Goal: Transaction & Acquisition: Purchase product/service

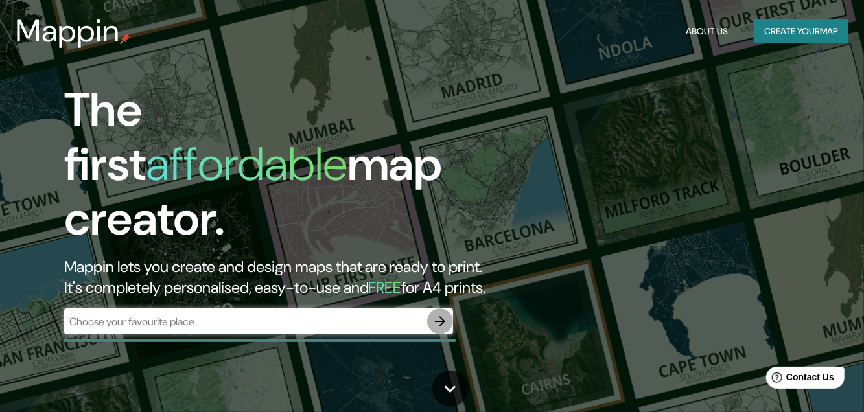
click at [441, 316] on icon "button" at bounding box center [440, 321] width 10 height 10
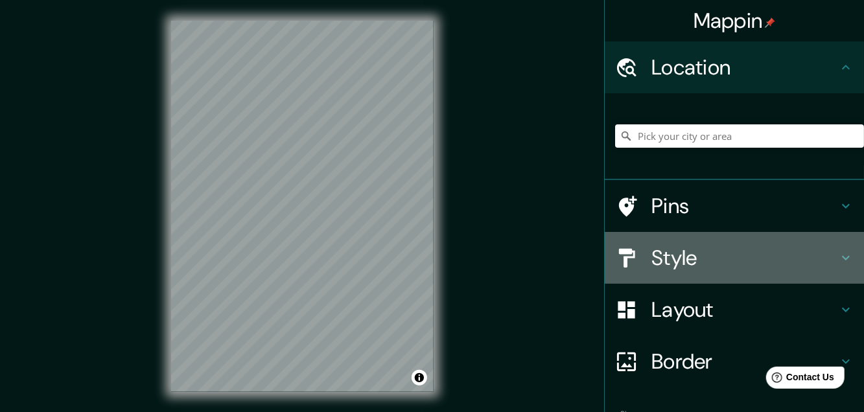
click at [662, 261] on h4 "Style" at bounding box center [744, 258] width 187 height 26
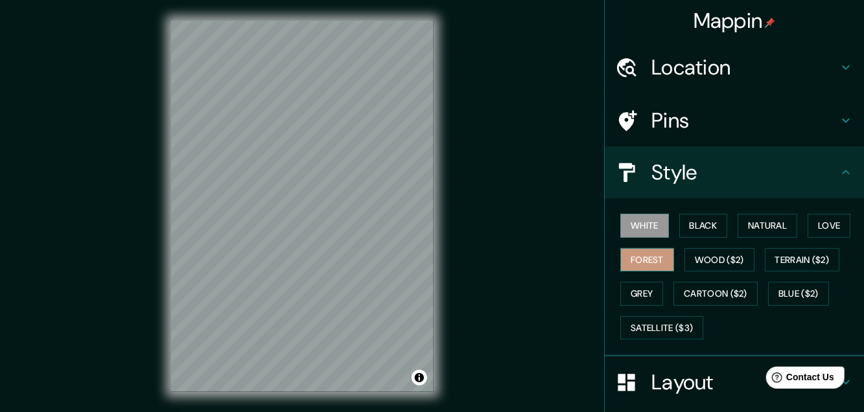
click at [640, 255] on button "Forest" at bounding box center [647, 260] width 54 height 24
click at [693, 220] on button "Black" at bounding box center [703, 226] width 49 height 24
click at [629, 222] on button "White" at bounding box center [644, 226] width 49 height 24
click at [620, 289] on button "Grey" at bounding box center [641, 294] width 43 height 24
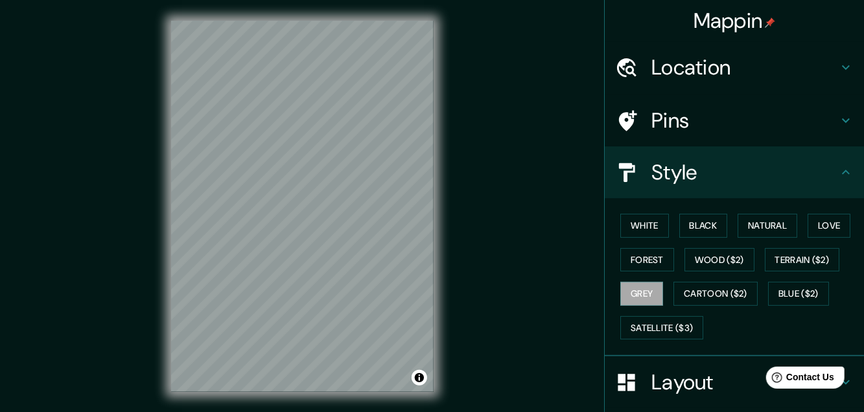
click at [747, 71] on h4 "Location" at bounding box center [744, 67] width 187 height 26
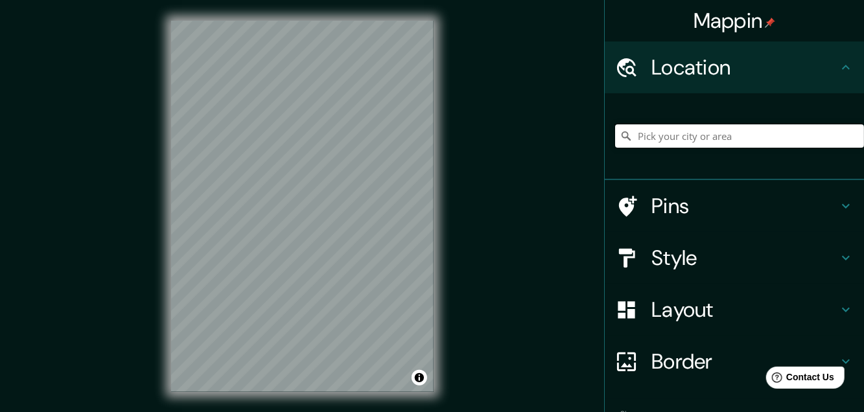
click at [647, 141] on input "Pick your city or area" at bounding box center [739, 135] width 249 height 23
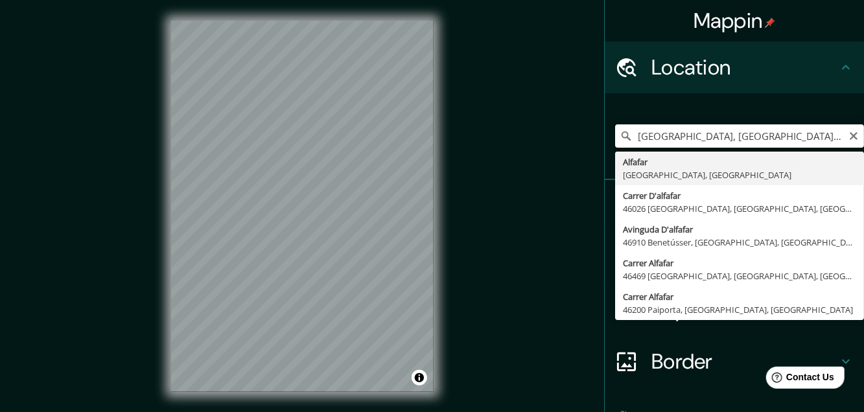
click at [625, 133] on input "[GEOGRAPHIC_DATA], [GEOGRAPHIC_DATA], [GEOGRAPHIC_DATA]" at bounding box center [739, 135] width 249 height 23
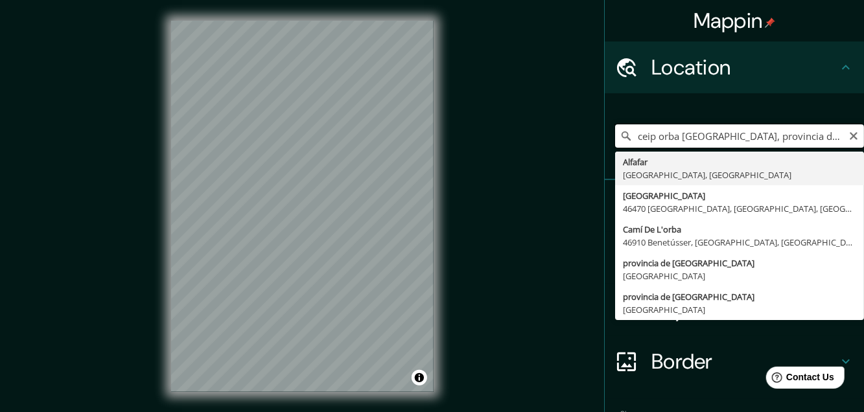
type input "[GEOGRAPHIC_DATA], [GEOGRAPHIC_DATA], [GEOGRAPHIC_DATA]"
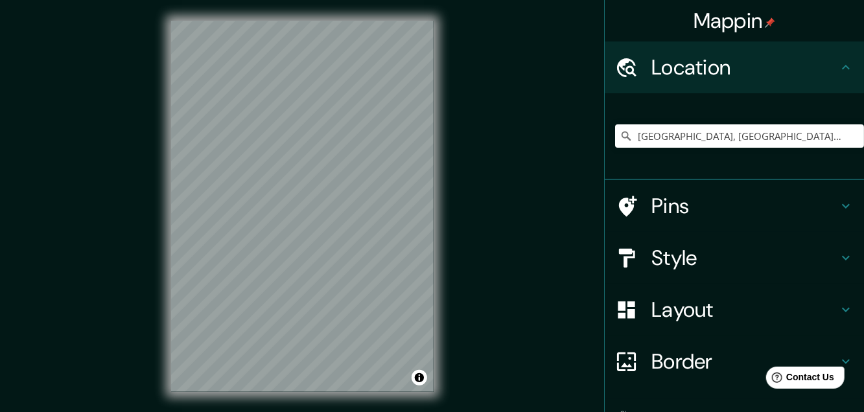
click at [573, 224] on div "© Mapbox © OpenStreetMap Improve this map" at bounding box center [303, 206] width 778 height 371
click at [456, 242] on div "© Mapbox © OpenStreetMap Improve this map" at bounding box center [303, 206] width 778 height 371
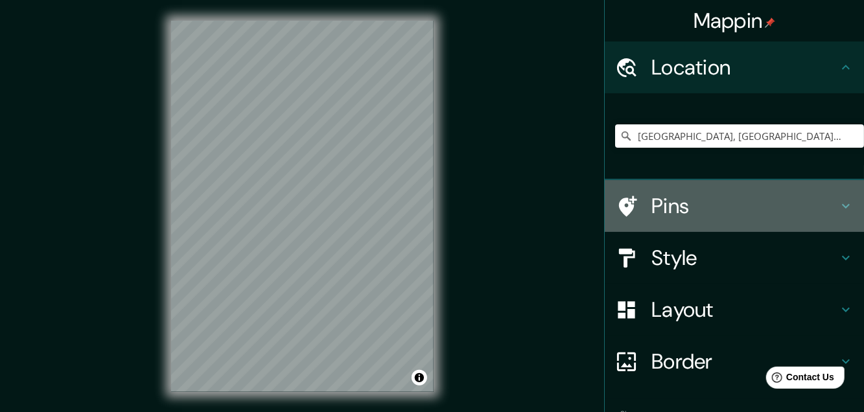
click at [632, 205] on div at bounding box center [633, 206] width 36 height 23
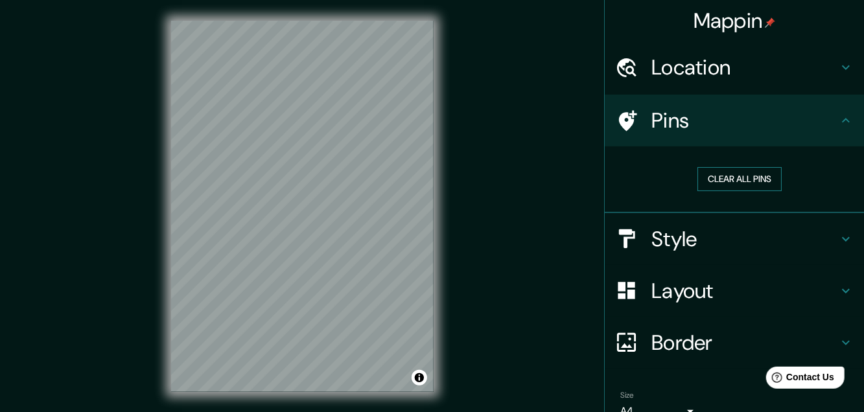
click at [737, 183] on button "Clear all pins" at bounding box center [739, 179] width 84 height 24
click at [651, 123] on h4 "Pins" at bounding box center [744, 121] width 187 height 26
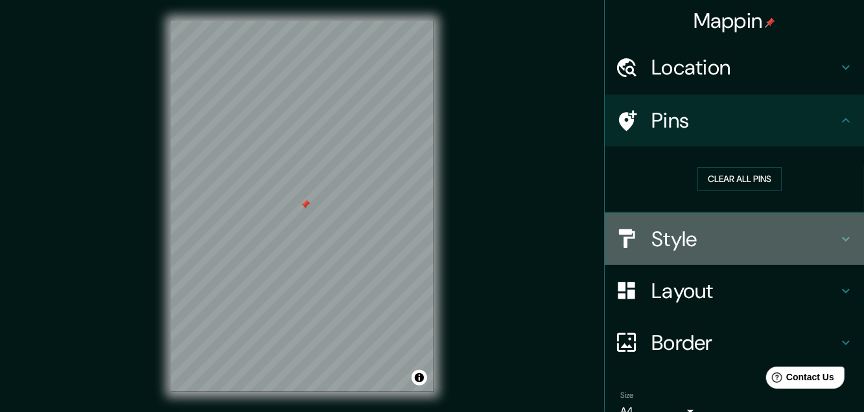
click at [663, 234] on h4 "Style" at bounding box center [744, 239] width 187 height 26
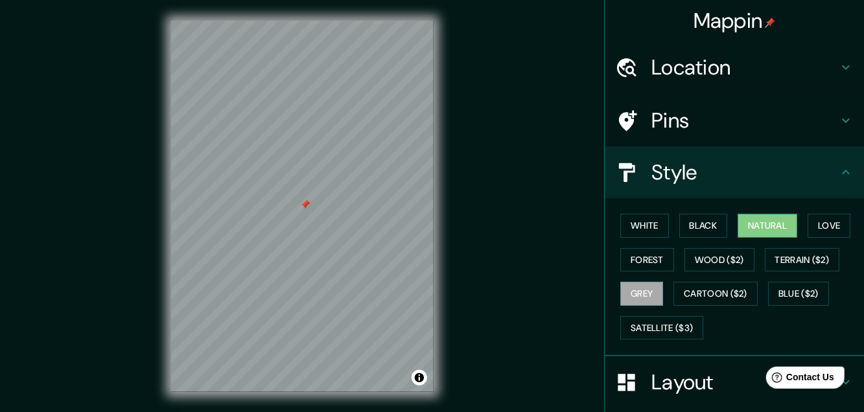
click at [749, 226] on button "Natural" at bounding box center [767, 226] width 60 height 24
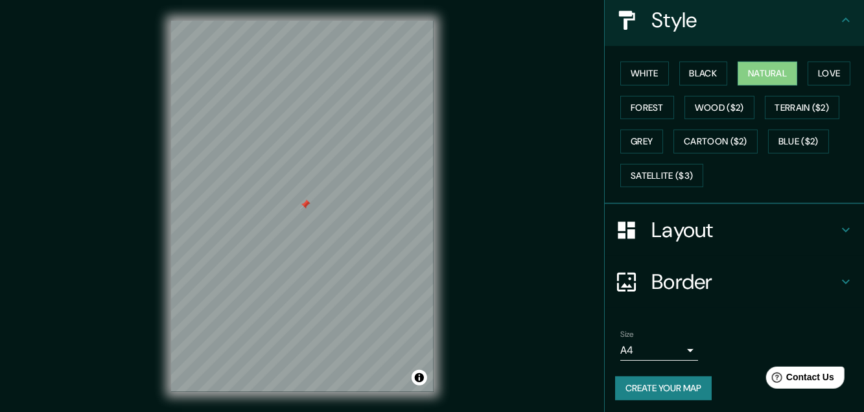
scroll to position [152, 0]
click at [842, 228] on icon at bounding box center [846, 230] width 8 height 5
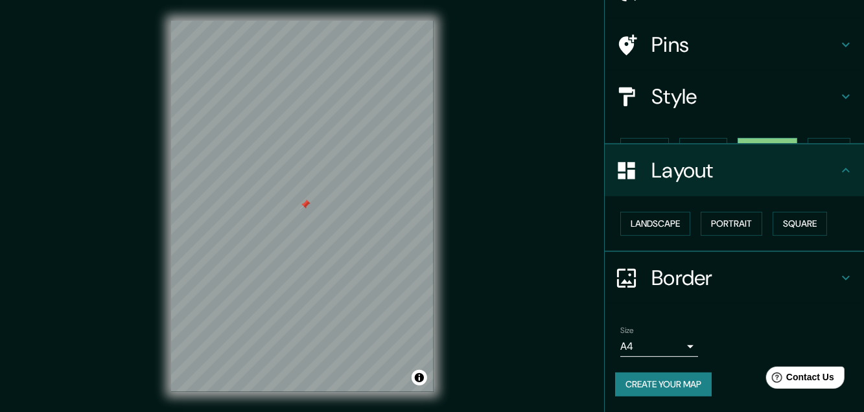
scroll to position [52, 0]
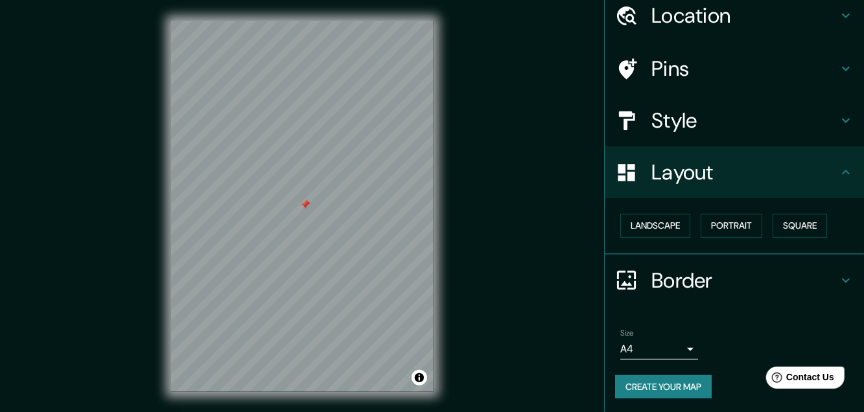
click at [656, 285] on h4 "Border" at bounding box center [744, 281] width 187 height 26
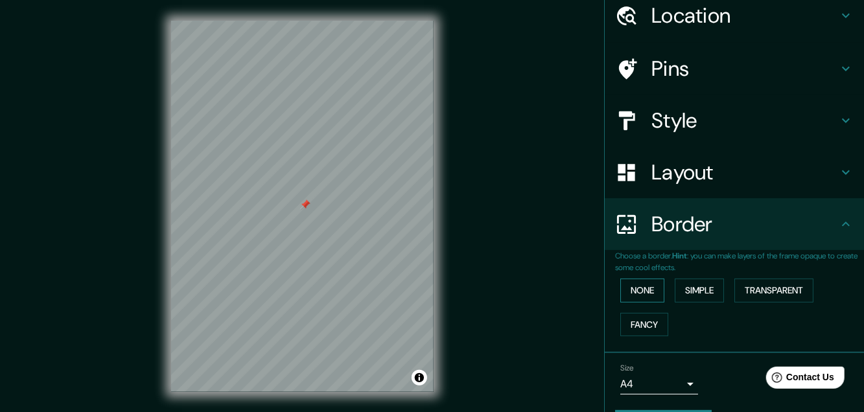
click at [634, 291] on button "None" at bounding box center [642, 291] width 44 height 24
click at [693, 296] on button "Simple" at bounding box center [699, 291] width 49 height 24
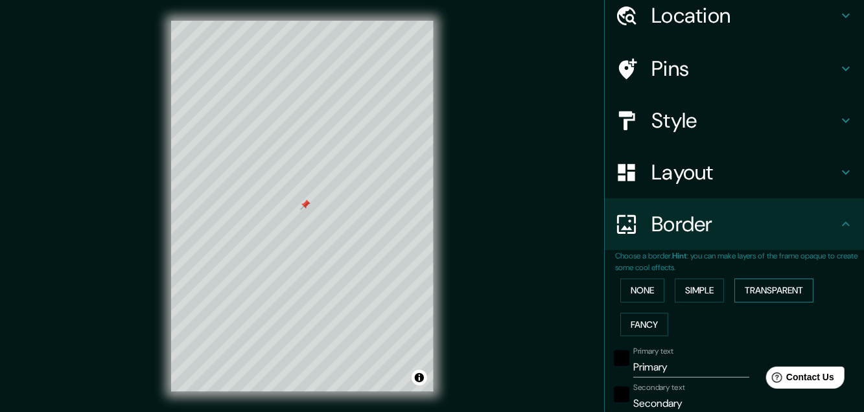
click at [779, 295] on button "Transparent" at bounding box center [773, 291] width 79 height 24
click at [695, 290] on button "Simple" at bounding box center [699, 291] width 49 height 24
click at [635, 320] on button "Fancy" at bounding box center [644, 325] width 48 height 24
click at [695, 291] on button "Simple" at bounding box center [699, 291] width 49 height 24
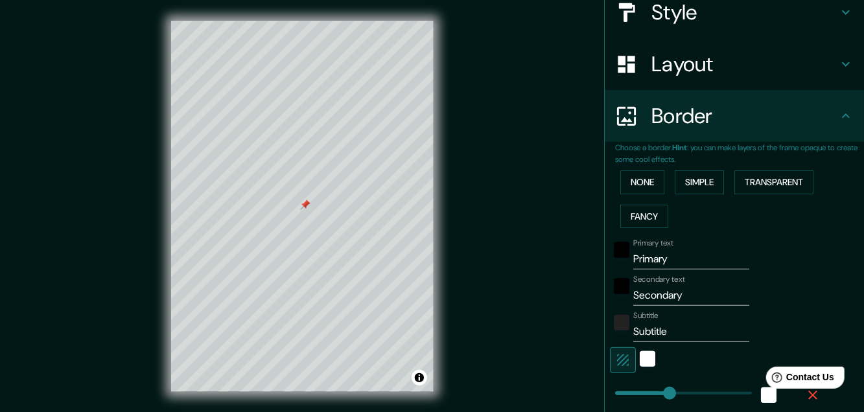
scroll to position [181, 0]
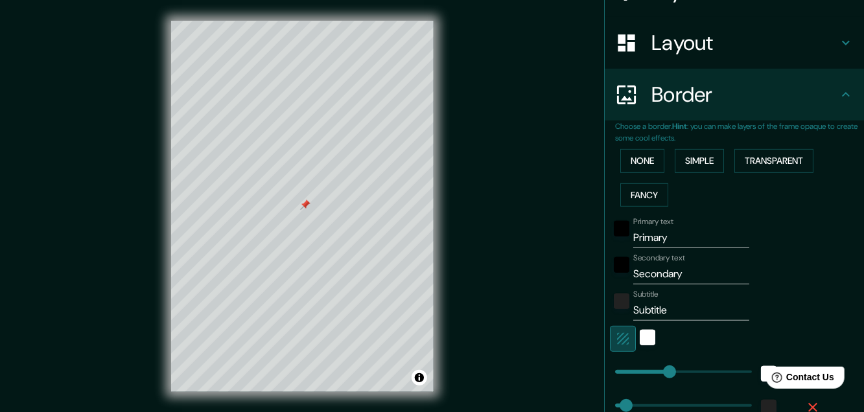
click at [615, 338] on icon "button" at bounding box center [623, 339] width 16 height 16
click at [640, 335] on div "white" at bounding box center [648, 338] width 16 height 16
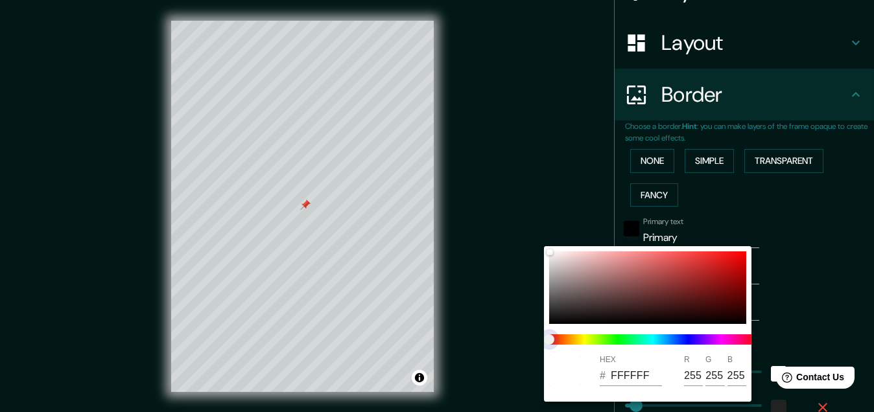
drag, startPoint x: 551, startPoint y: 339, endPoint x: 575, endPoint y: 337, distance: 24.1
click at [575, 337] on span at bounding box center [652, 339] width 207 height 10
click at [554, 337] on span "color slider" at bounding box center [549, 339] width 10 height 10
click at [820, 308] on div at bounding box center [437, 206] width 874 height 412
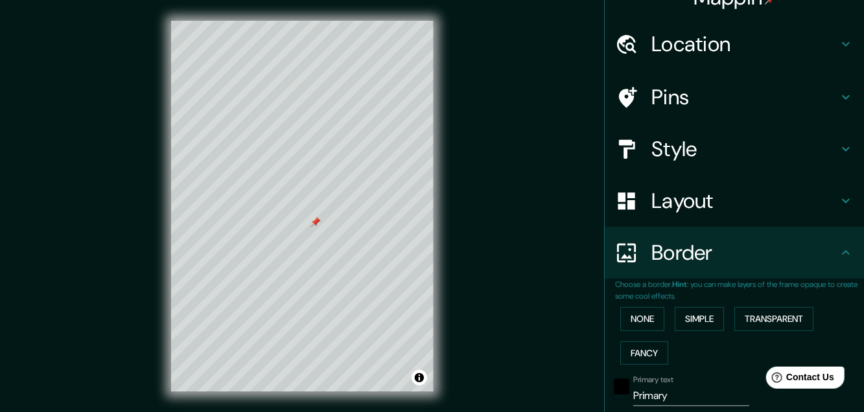
scroll to position [0, 0]
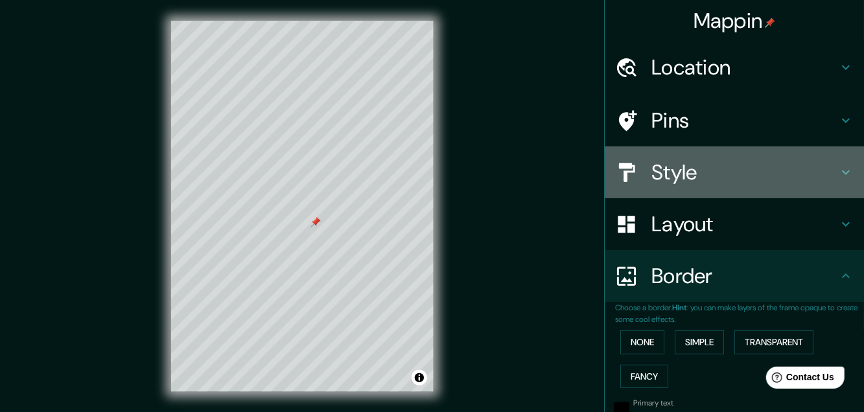
click at [671, 172] on h4 "Style" at bounding box center [744, 172] width 187 height 26
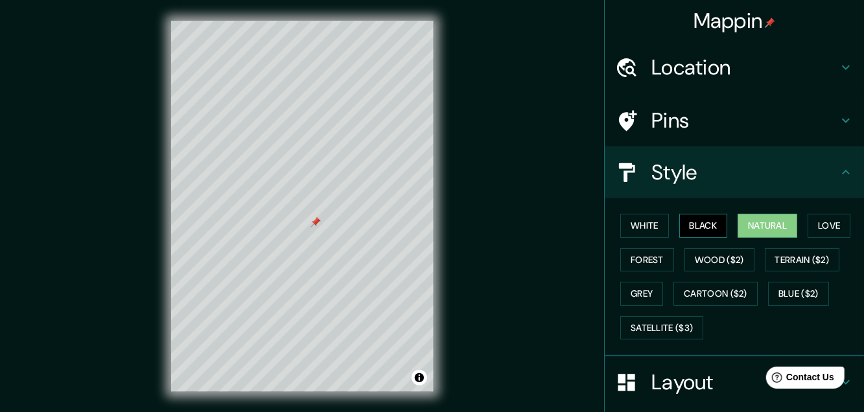
click at [692, 218] on button "Black" at bounding box center [703, 226] width 49 height 24
click at [643, 226] on button "White" at bounding box center [644, 226] width 49 height 24
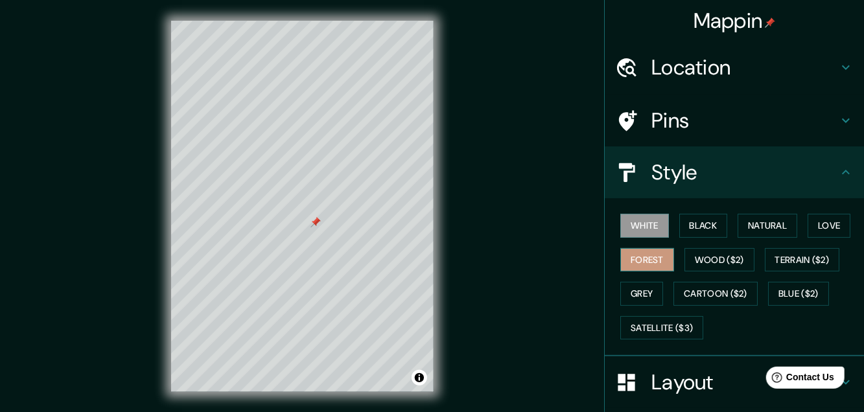
click at [643, 255] on button "Forest" at bounding box center [647, 260] width 54 height 24
click at [834, 227] on button "Love" at bounding box center [828, 226] width 43 height 24
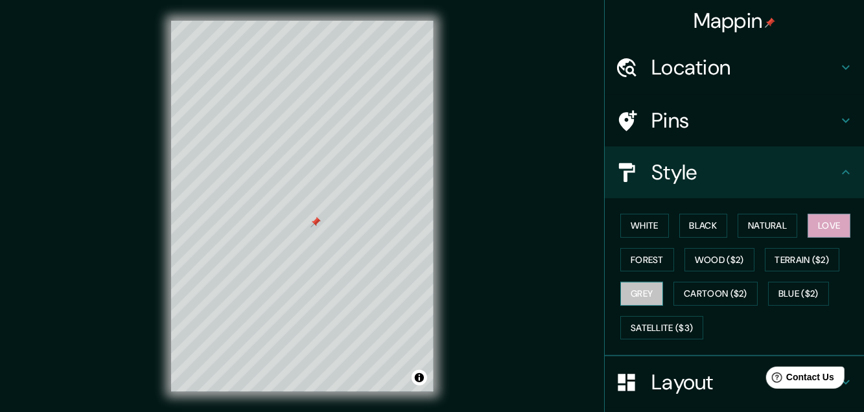
click at [631, 293] on button "Grey" at bounding box center [641, 294] width 43 height 24
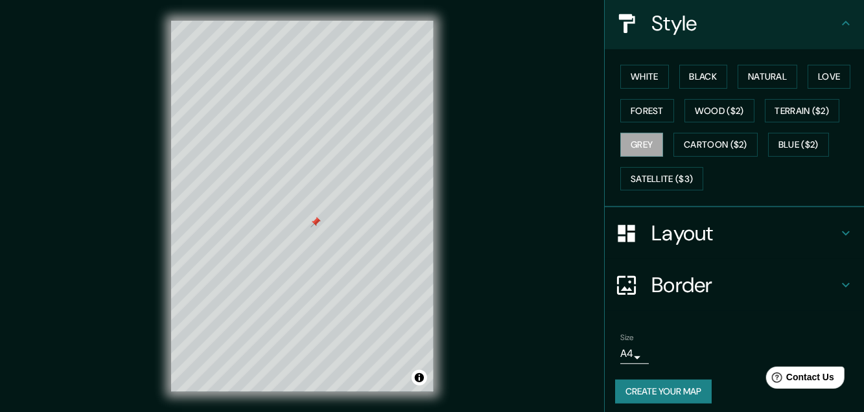
scroll to position [152, 0]
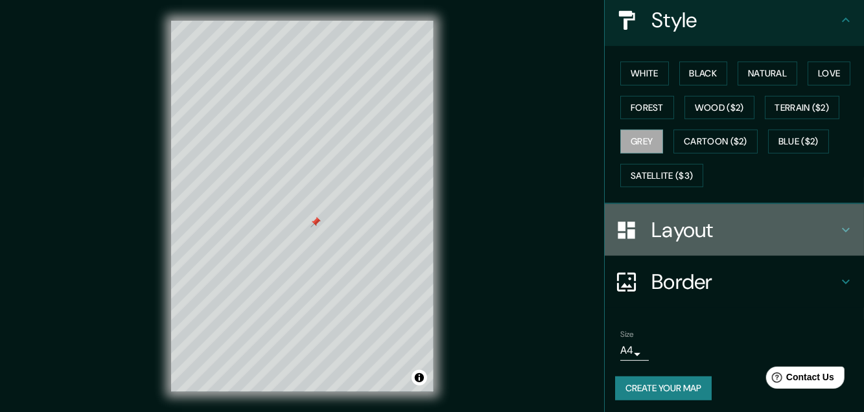
click at [838, 226] on icon at bounding box center [846, 230] width 16 height 16
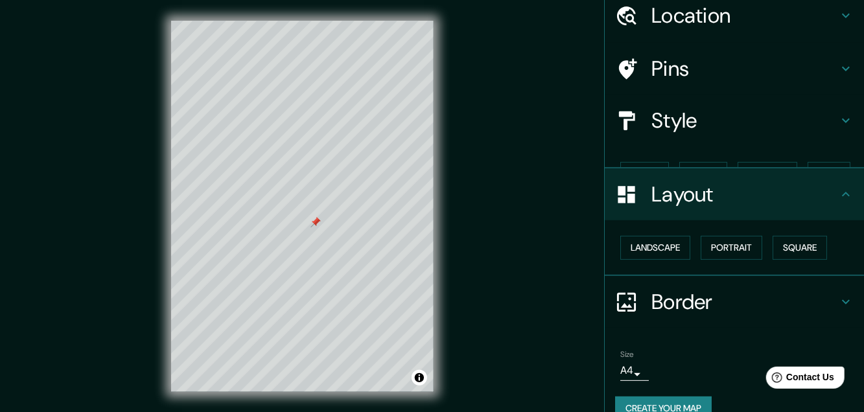
scroll to position [52, 0]
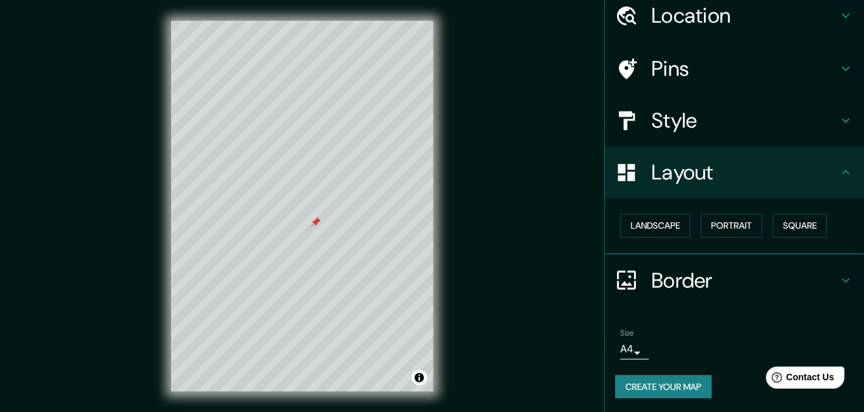
click at [841, 274] on icon at bounding box center [846, 281] width 16 height 16
type input "32"
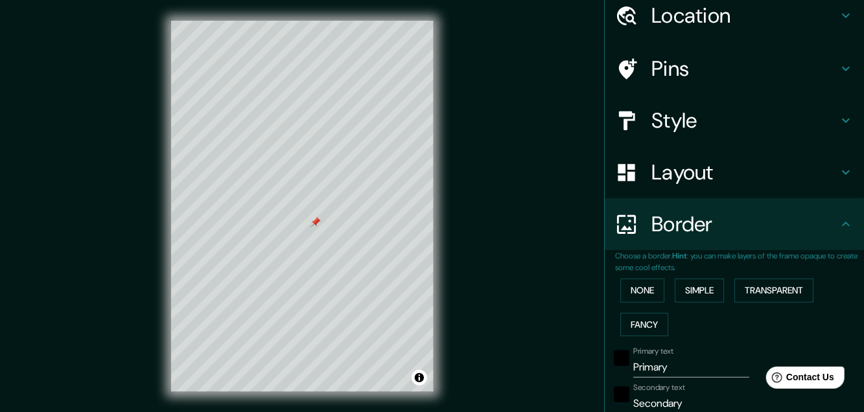
click at [651, 371] on input "Primary" at bounding box center [691, 367] width 116 height 21
drag, startPoint x: 664, startPoint y: 366, endPoint x: 609, endPoint y: 363, distance: 55.8
click at [610, 363] on div "Primary text Primary" at bounding box center [716, 362] width 213 height 31
type input "c"
type input "32"
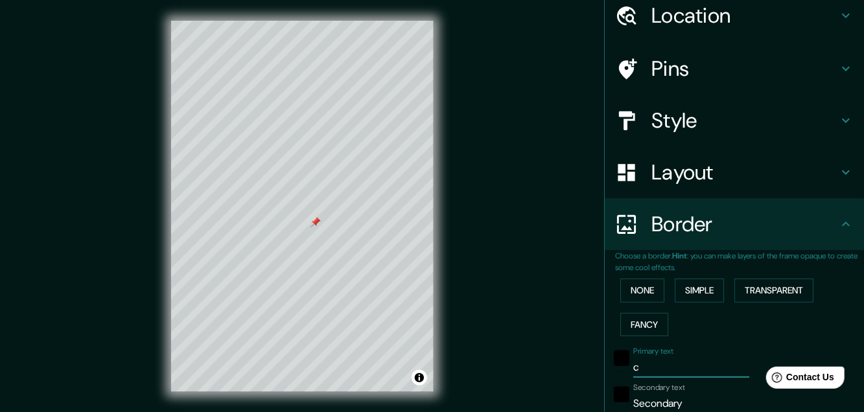
type input "ce"
type input "32"
type input "cei"
type input "32"
type input "ceip"
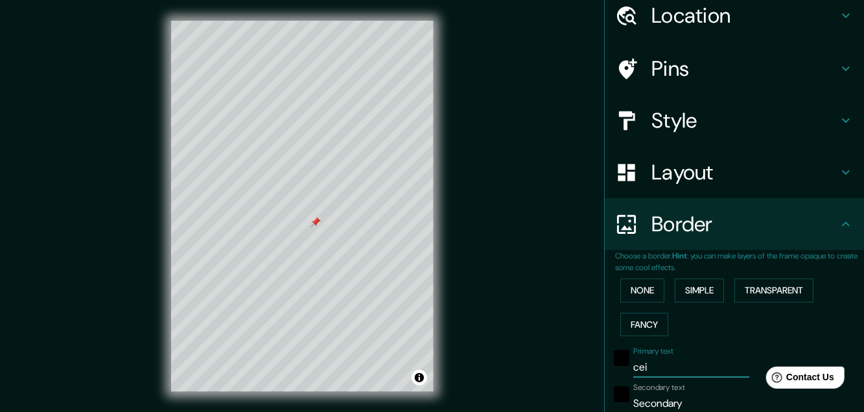
type input "32"
type input "ceip"
type input "32"
type input "ceip o"
type input "32"
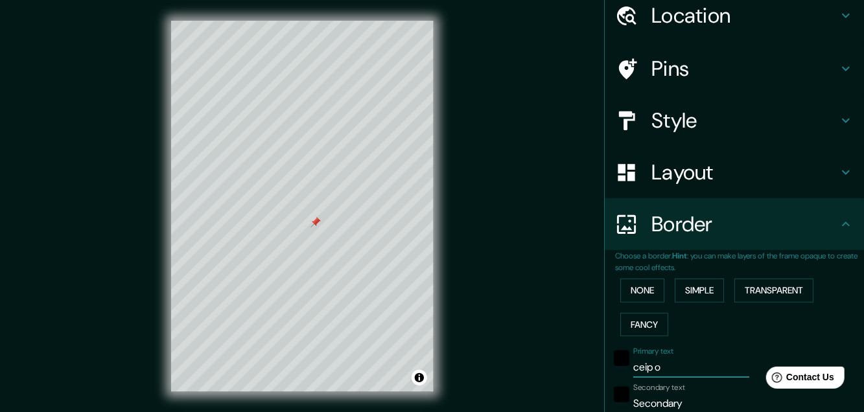
type input "ceip or"
type input "32"
type input "ceip orb"
type input "32"
type input "ceip orba"
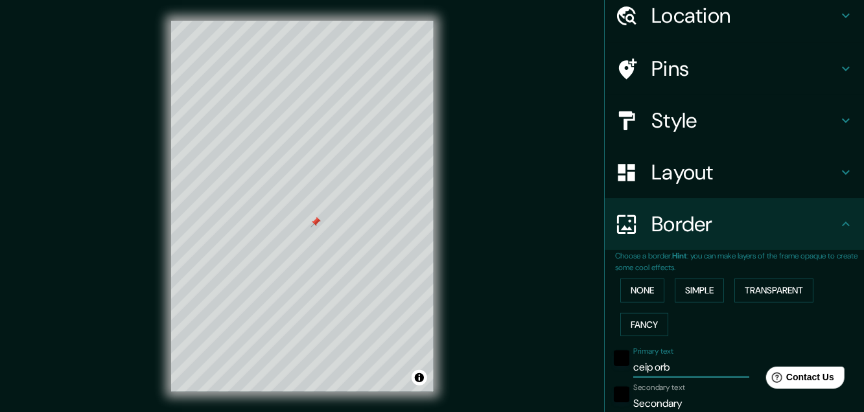
type input "32"
type input "ceip orba"
click at [654, 400] on input "Secondary" at bounding box center [691, 403] width 116 height 21
drag, startPoint x: 675, startPoint y: 402, endPoint x: 581, endPoint y: 401, distance: 94.0
click at [581, 401] on div "Mappin Location [GEOGRAPHIC_DATA], [GEOGRAPHIC_DATA], [GEOGRAPHIC_DATA] [GEOGRA…" at bounding box center [432, 216] width 864 height 433
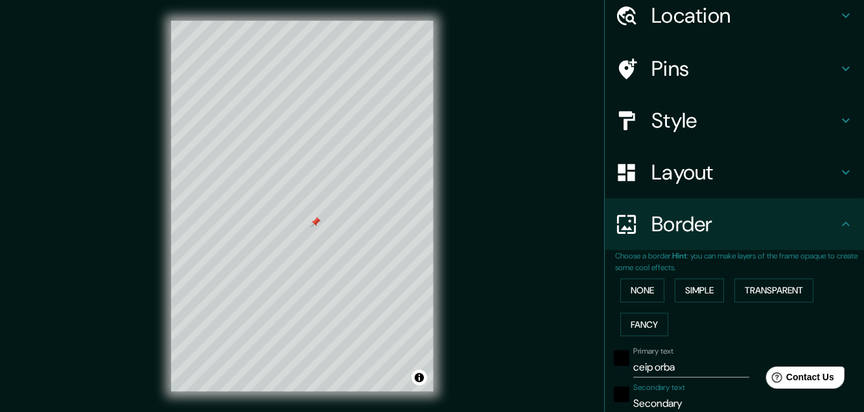
type input "a"
type input "32"
type input "al"
type input "32"
type input "[PERSON_NAME]"
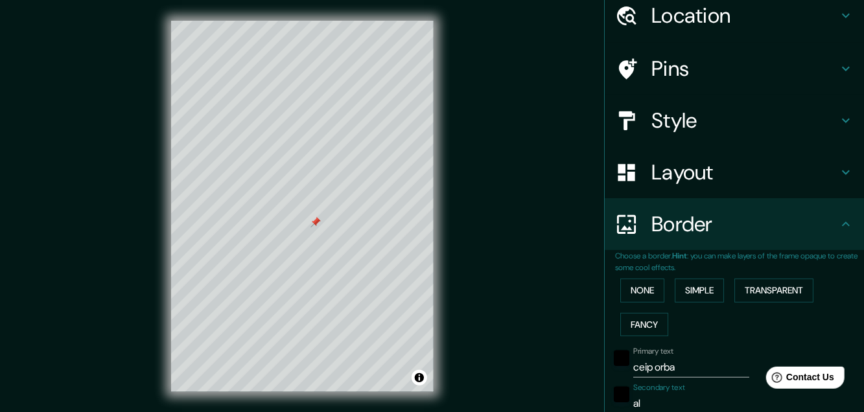
type input "32"
type input "alfa"
type input "32"
type input "alfaf"
type input "32"
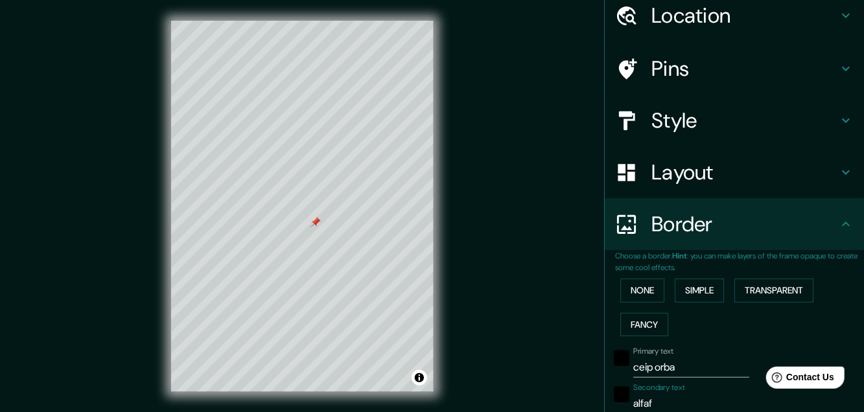
type input "alfafa"
type input "32"
type input "alfafar"
type input "32"
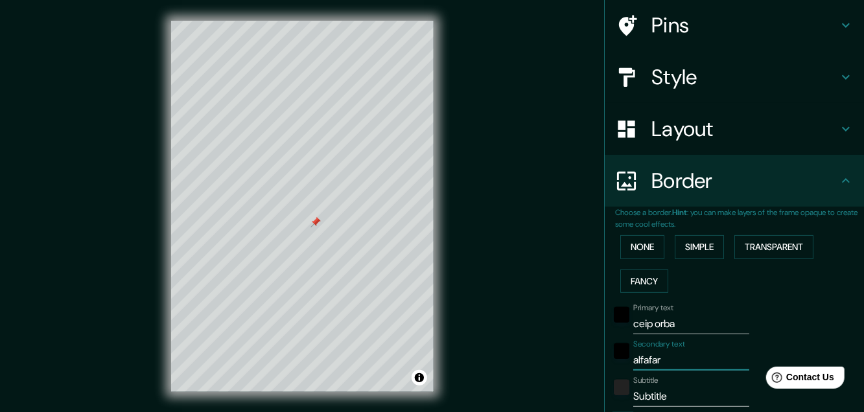
scroll to position [117, 0]
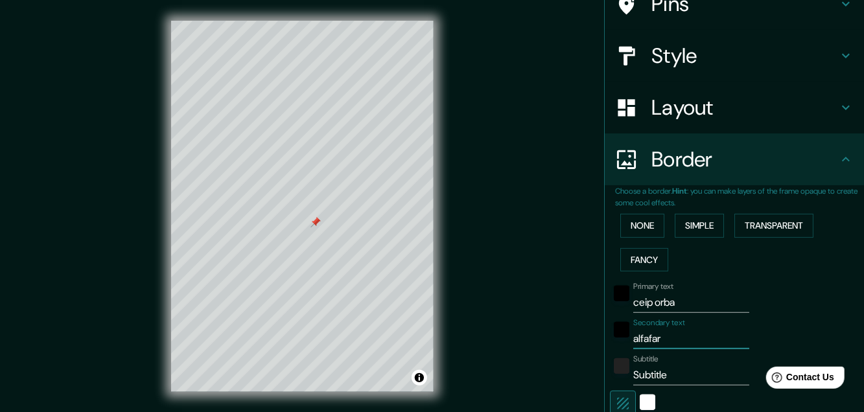
type input "alfafar"
click at [665, 374] on input "Subtitle" at bounding box center [691, 375] width 116 height 21
drag, startPoint x: 665, startPoint y: 374, endPoint x: 614, endPoint y: 373, distance: 50.6
click at [614, 373] on div "Subtitle Subtitle" at bounding box center [716, 369] width 213 height 31
type input "32"
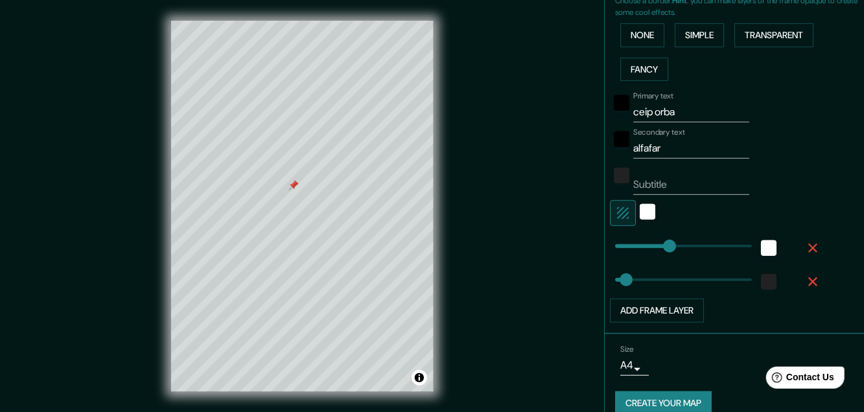
scroll to position [322, 0]
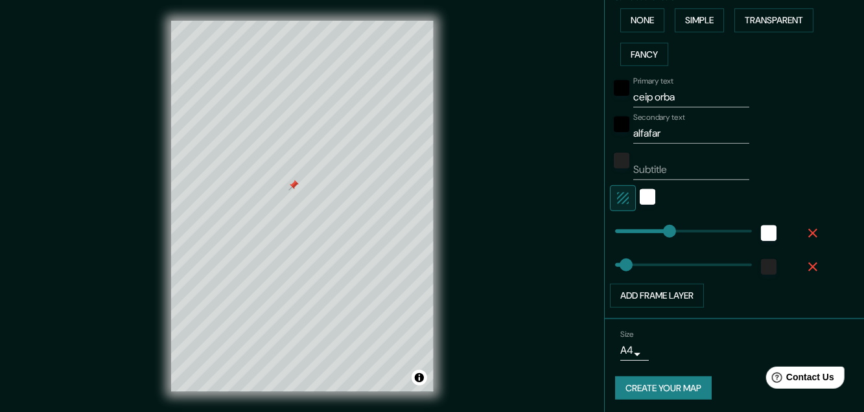
click at [677, 384] on button "Create your map" at bounding box center [663, 389] width 97 height 24
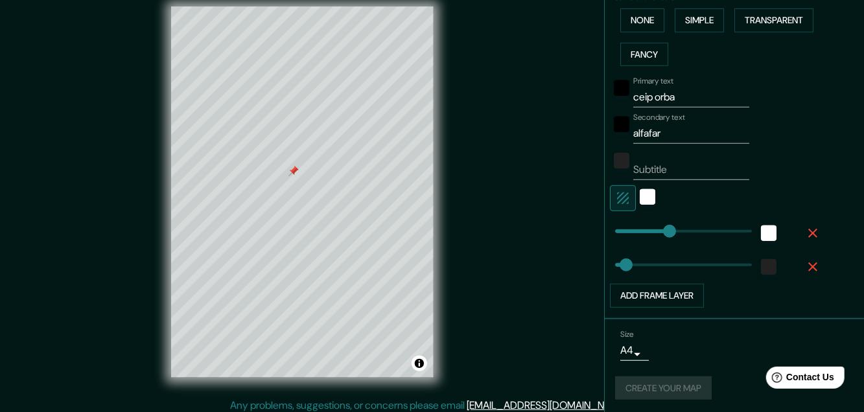
scroll to position [21, 0]
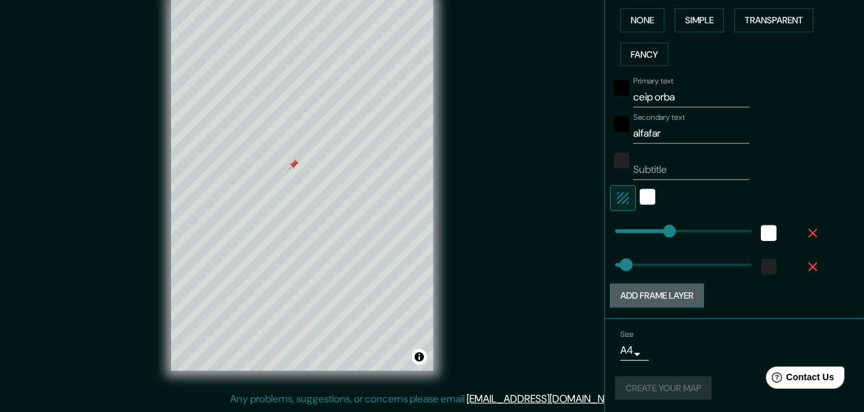
click at [658, 294] on button "Add frame layer" at bounding box center [657, 296] width 94 height 24
type input "32"
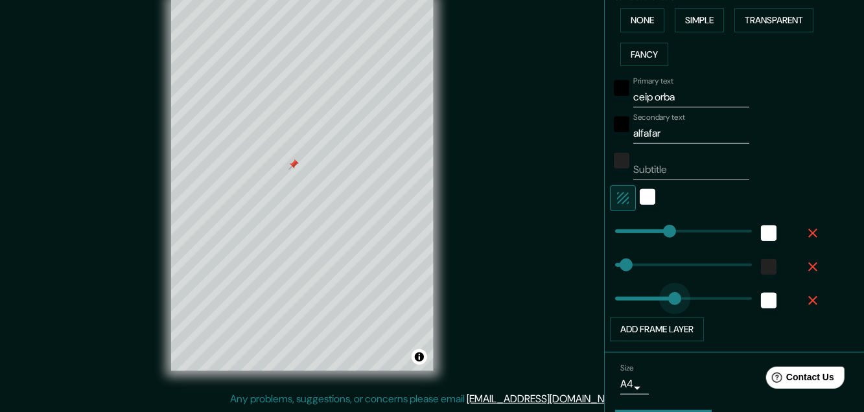
type input "124"
drag, startPoint x: 663, startPoint y: 299, endPoint x: 647, endPoint y: 298, distance: 15.6
type input "32"
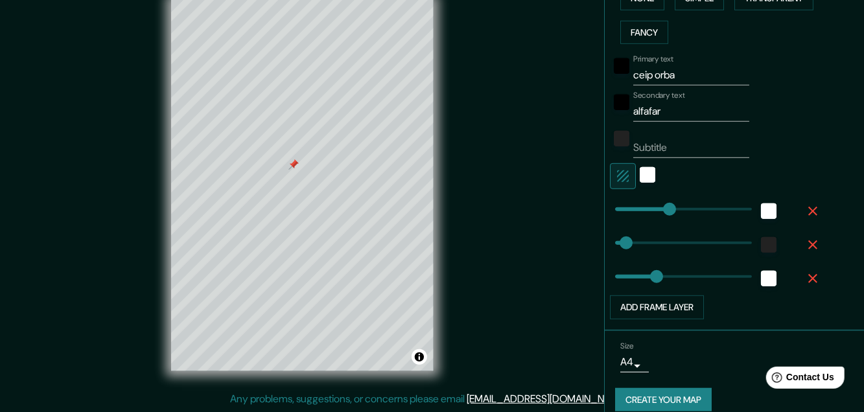
scroll to position [356, 0]
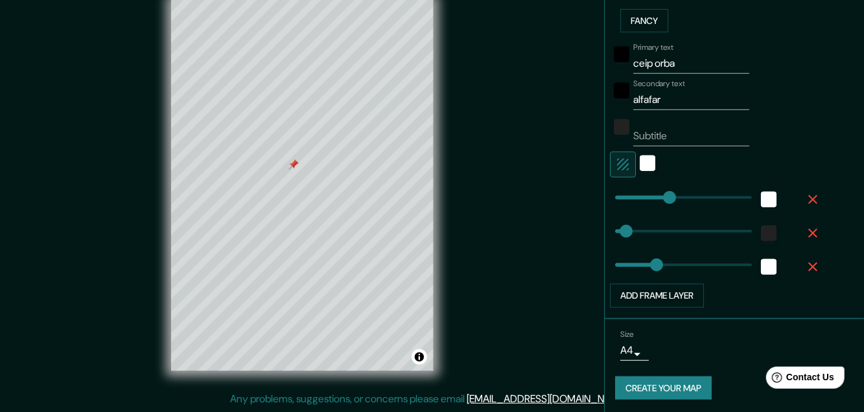
click at [662, 382] on button "Create your map" at bounding box center [663, 389] width 97 height 24
